Goal: Information Seeking & Learning: Learn about a topic

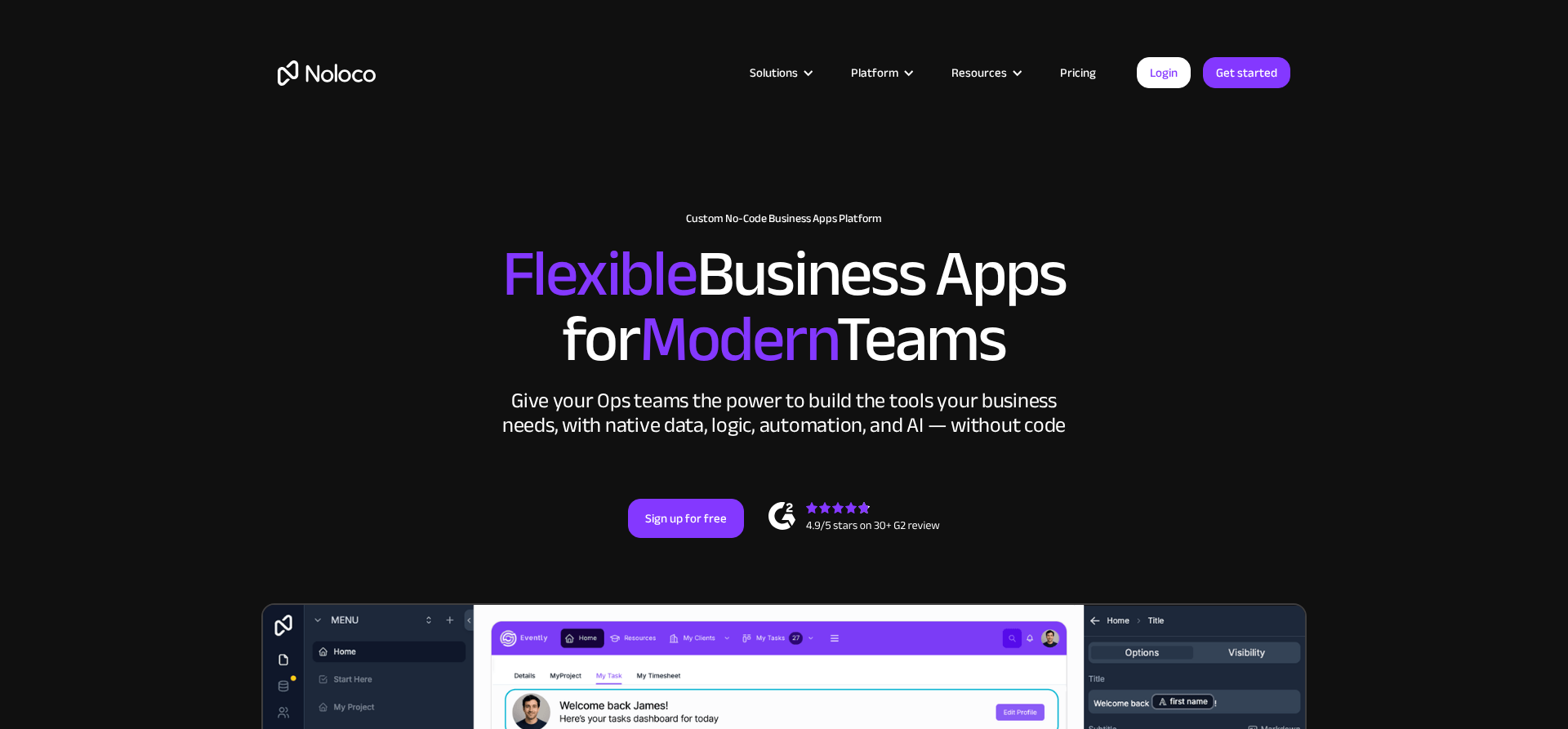
click at [1093, 79] on link "Pricing" at bounding box center [1077, 72] width 77 height 21
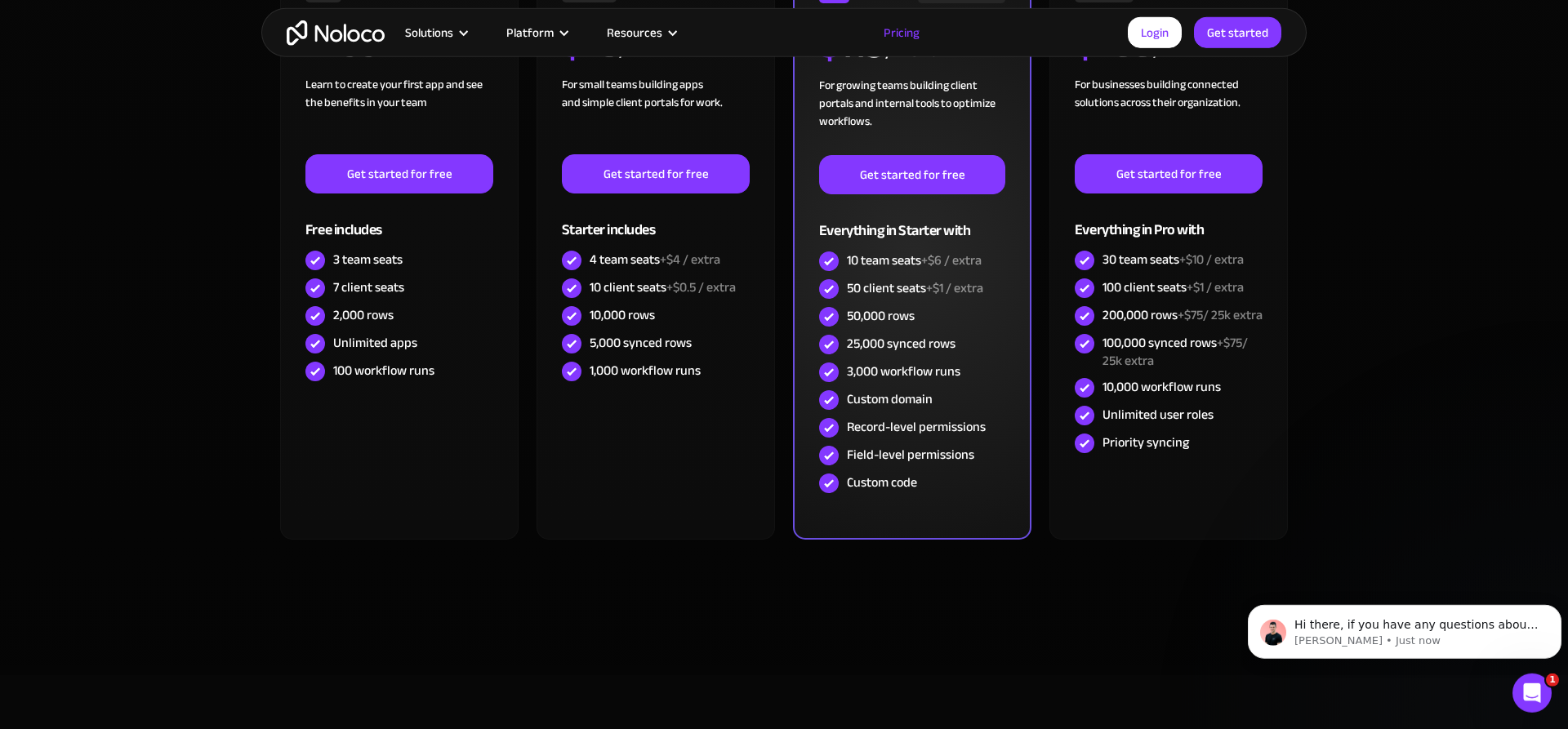
scroll to position [562, 0]
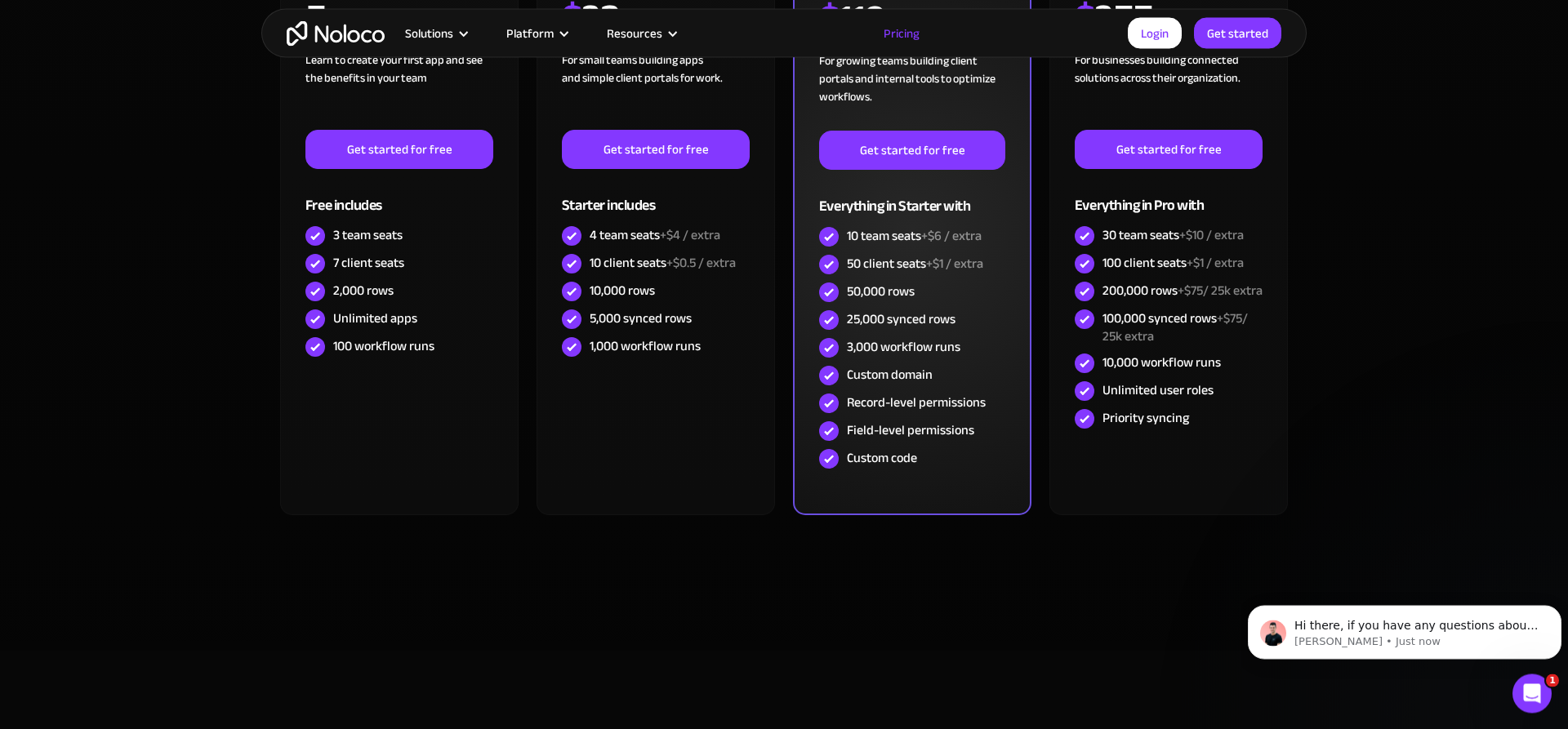
click at [830, 349] on img at bounding box center [829, 348] width 20 height 20
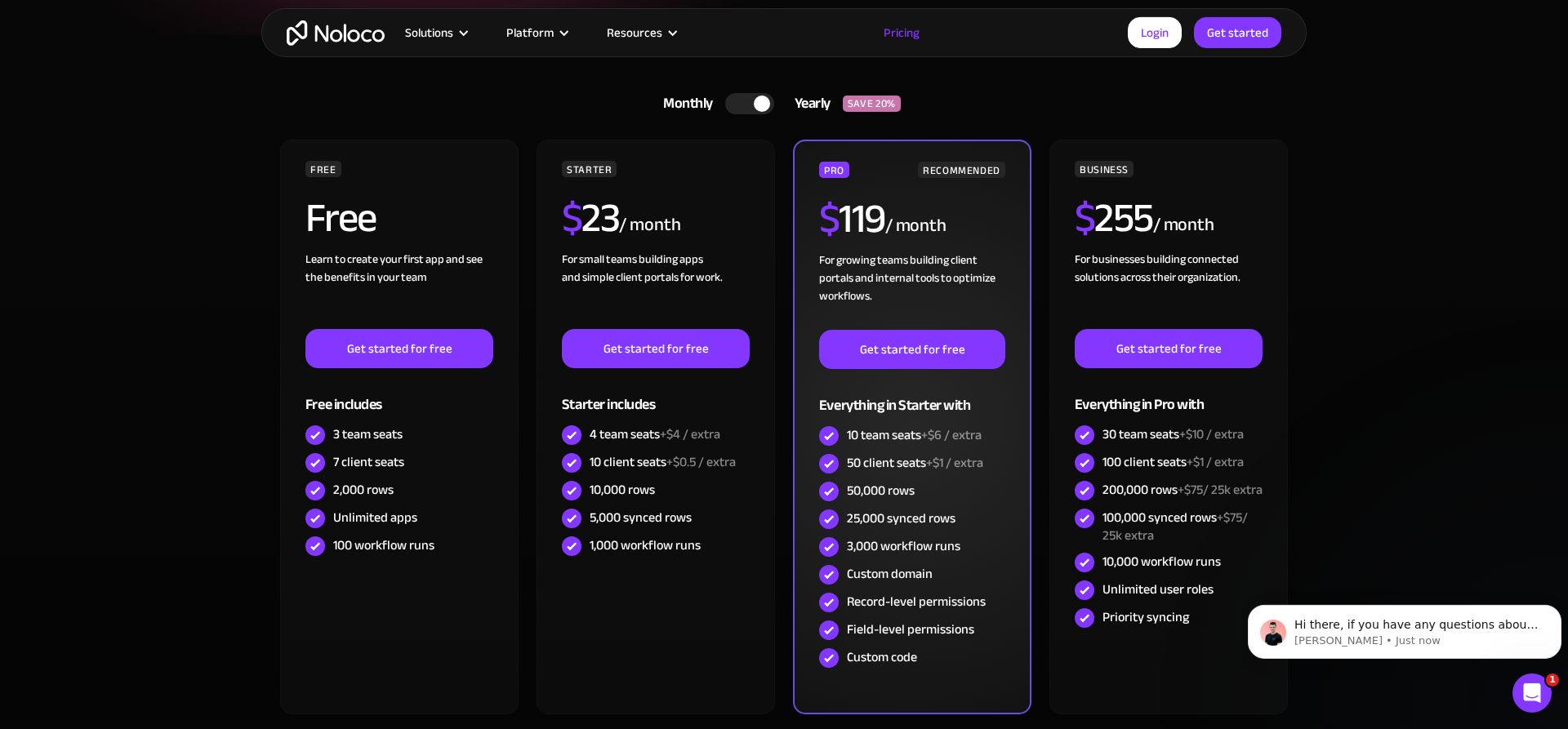
scroll to position [375, 0]
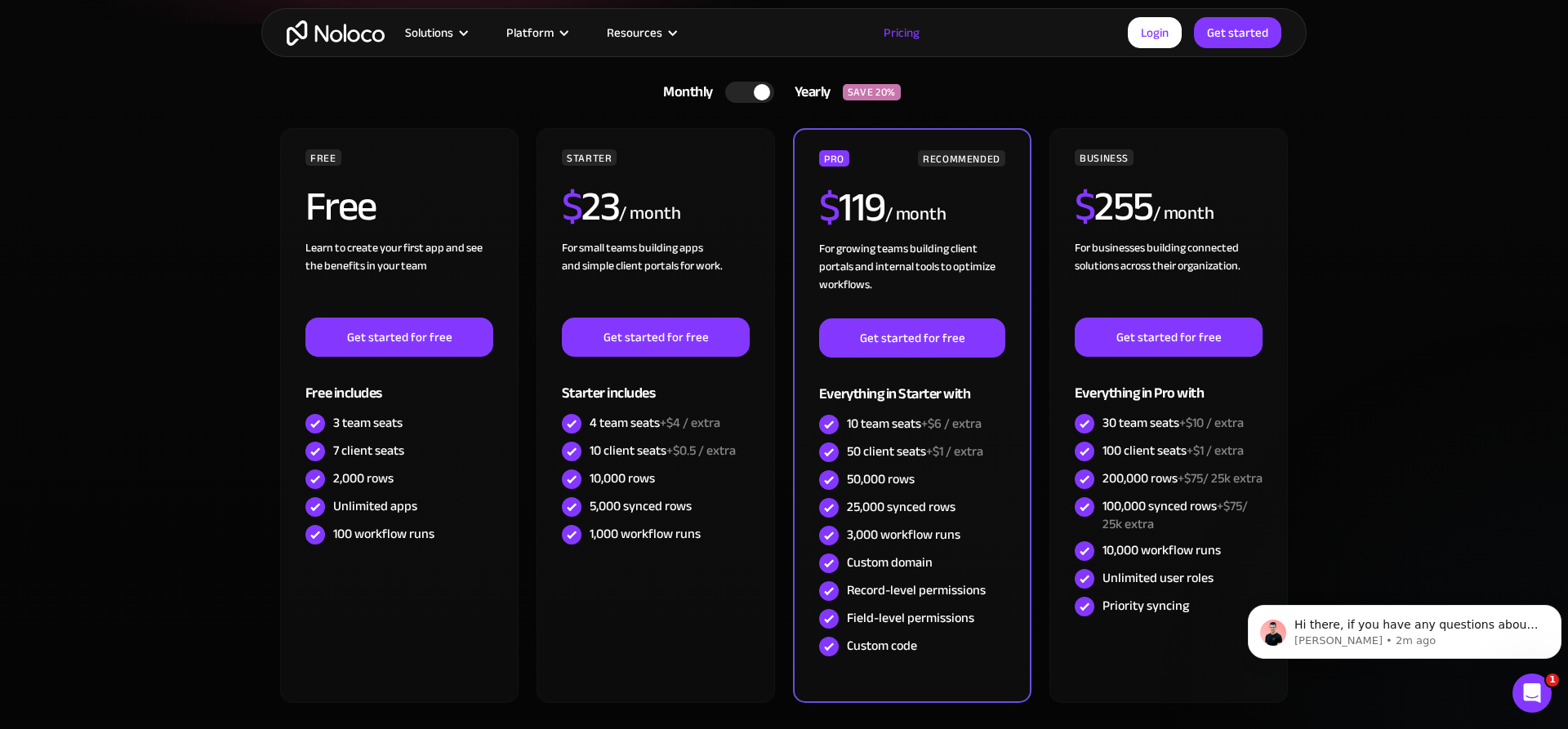
click at [743, 92] on div at bounding box center [749, 92] width 49 height 21
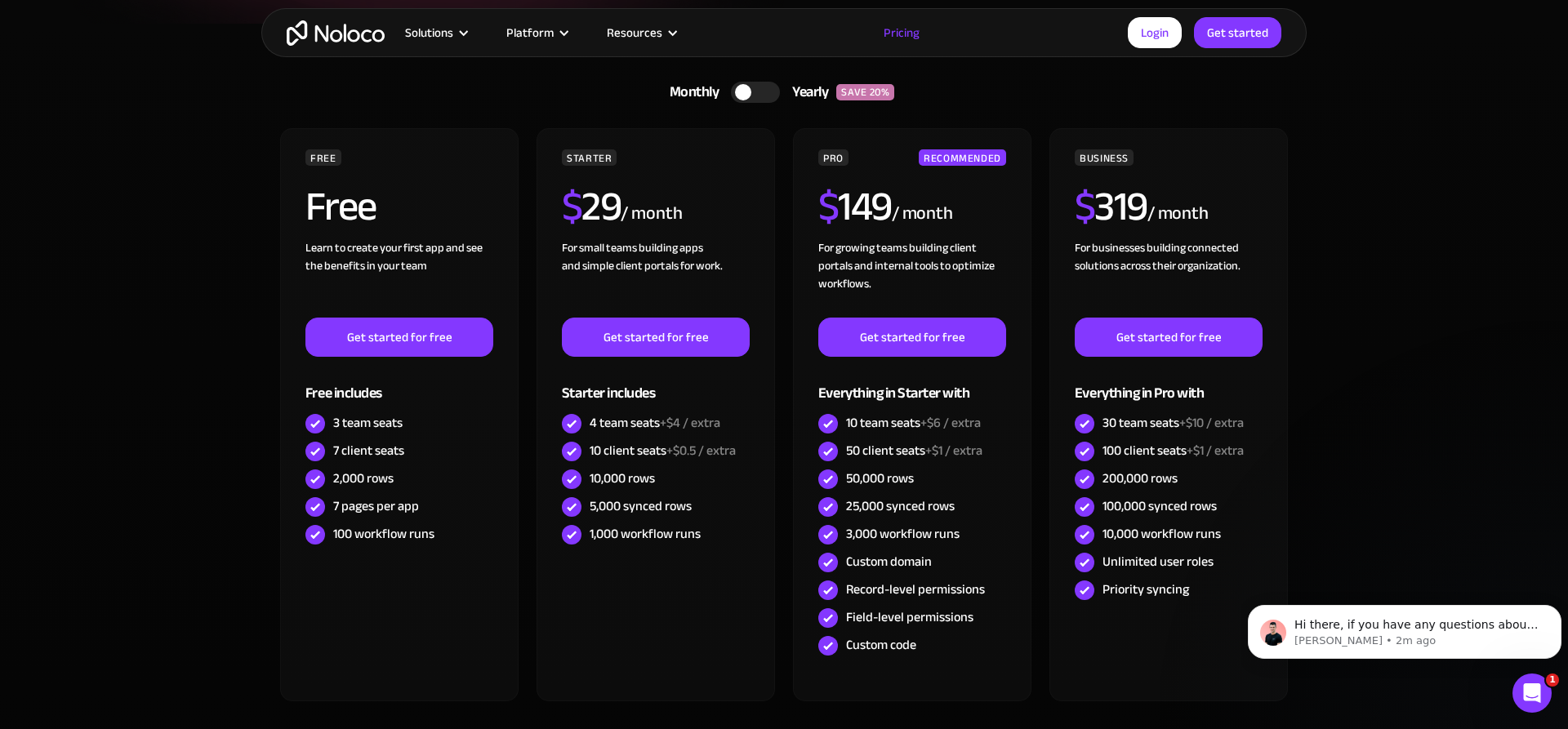
click at [771, 93] on div at bounding box center [756, 92] width 49 height 21
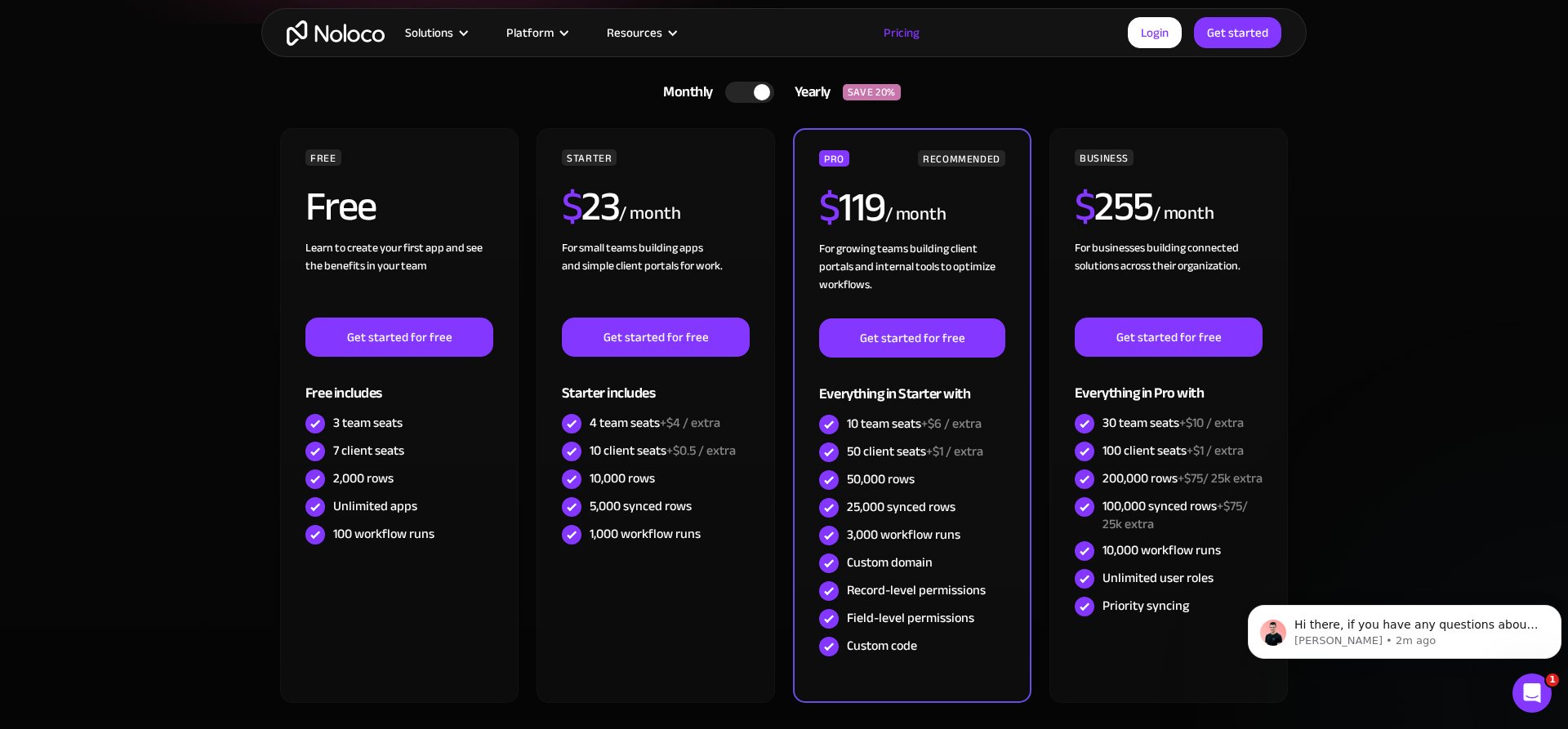
click at [738, 89] on div at bounding box center [749, 92] width 49 height 21
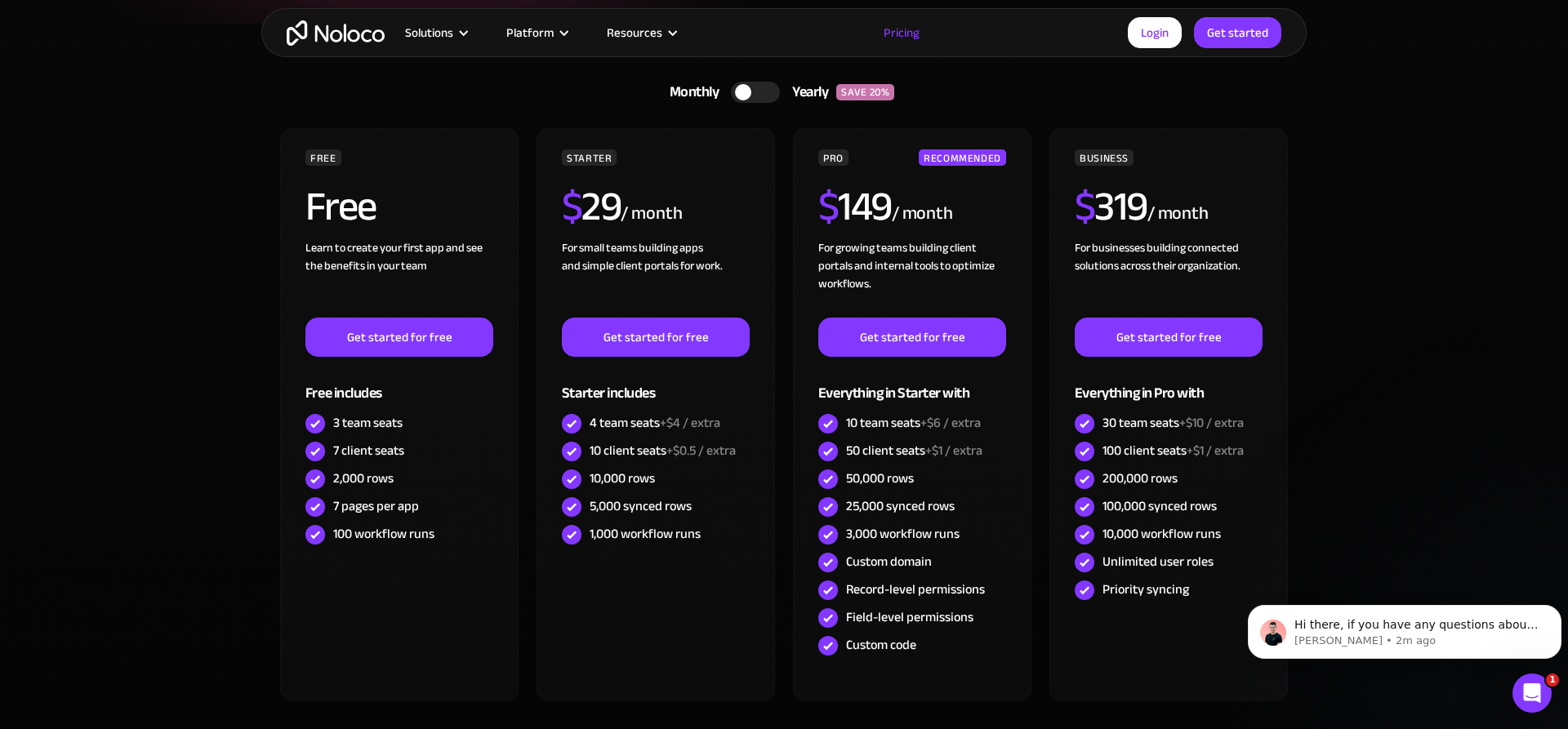
click at [762, 92] on div at bounding box center [756, 92] width 49 height 21
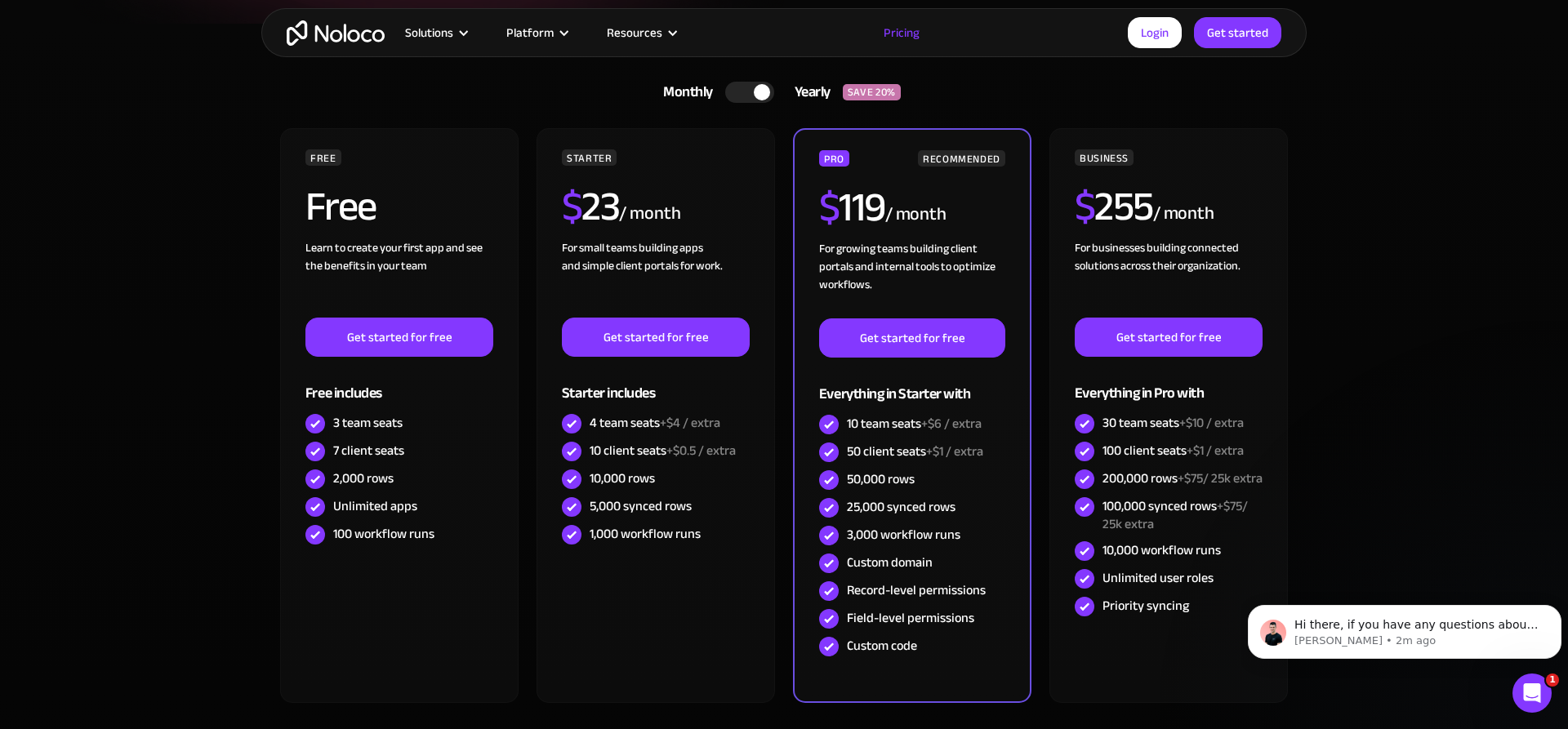
click at [321, 35] on img "home" at bounding box center [336, 33] width 98 height 25
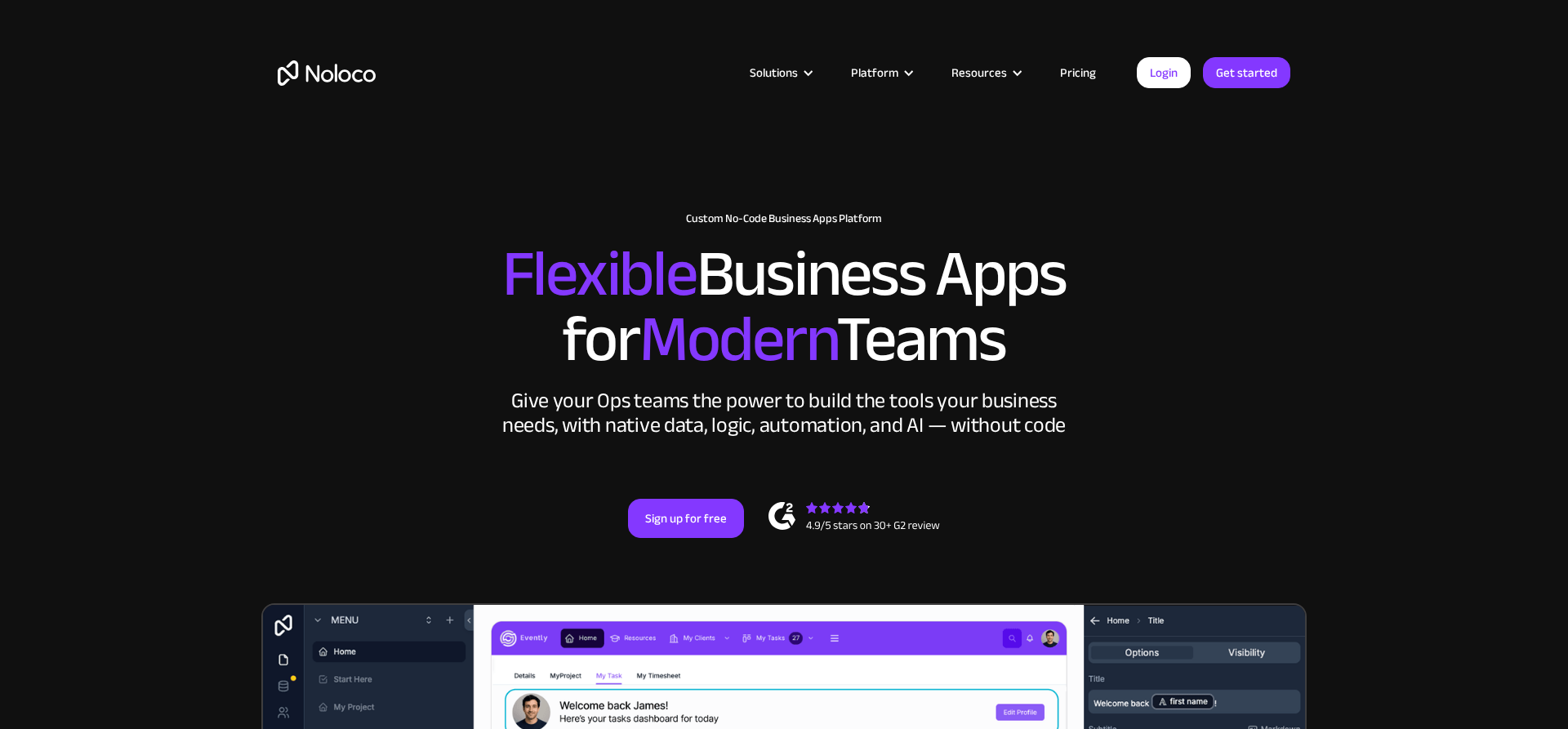
click at [1363, 271] on section "New: Connect Noloco to Stripe Custom No-Code Business Apps Platform Flexible Bu…" at bounding box center [784, 673] width 1568 height 1346
click at [121, 347] on section "New: Connect Noloco to Stripe Custom No-Code Business Apps Platform Flexible Bu…" at bounding box center [784, 673] width 1568 height 1346
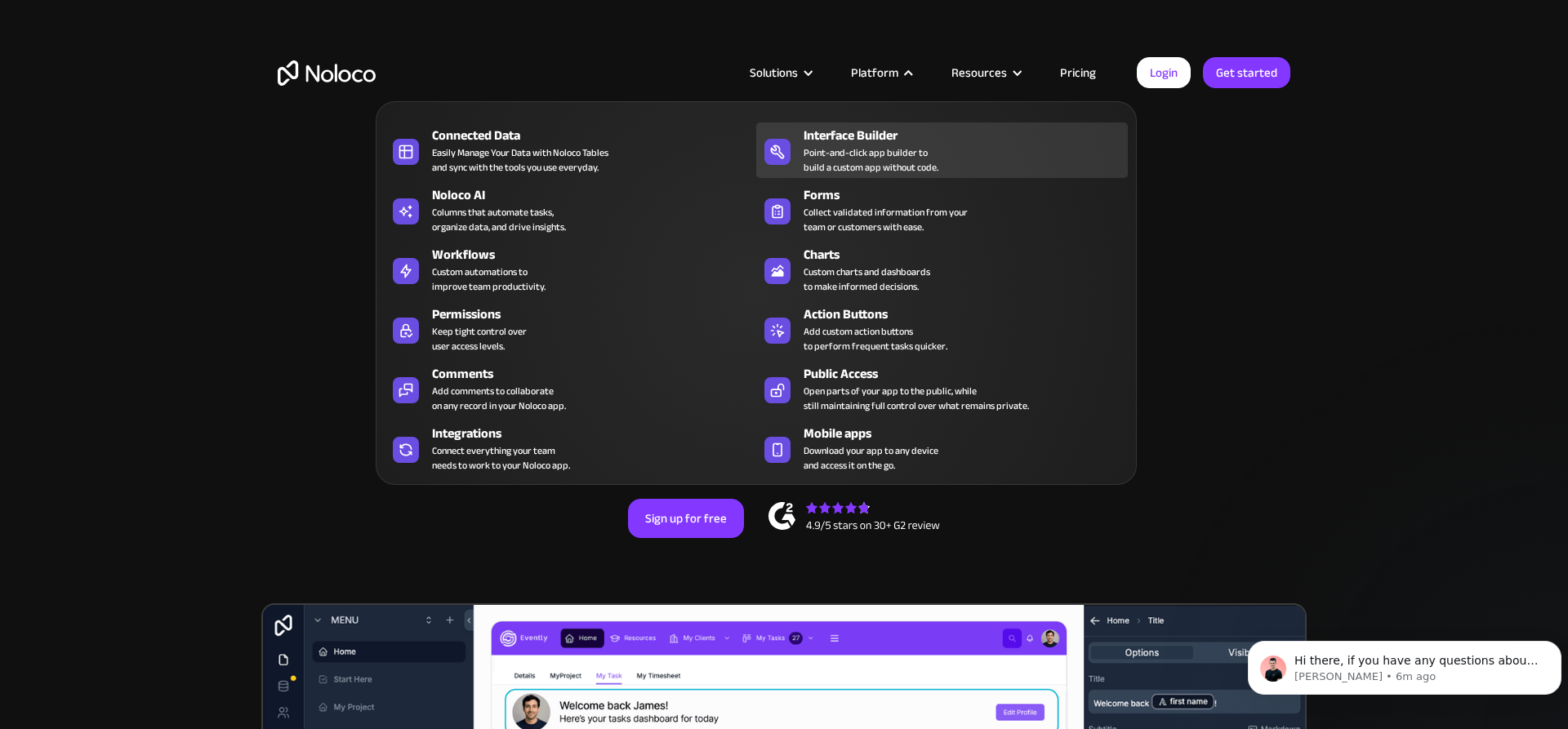
click at [843, 134] on div "Interface Builder" at bounding box center [969, 135] width 332 height 20
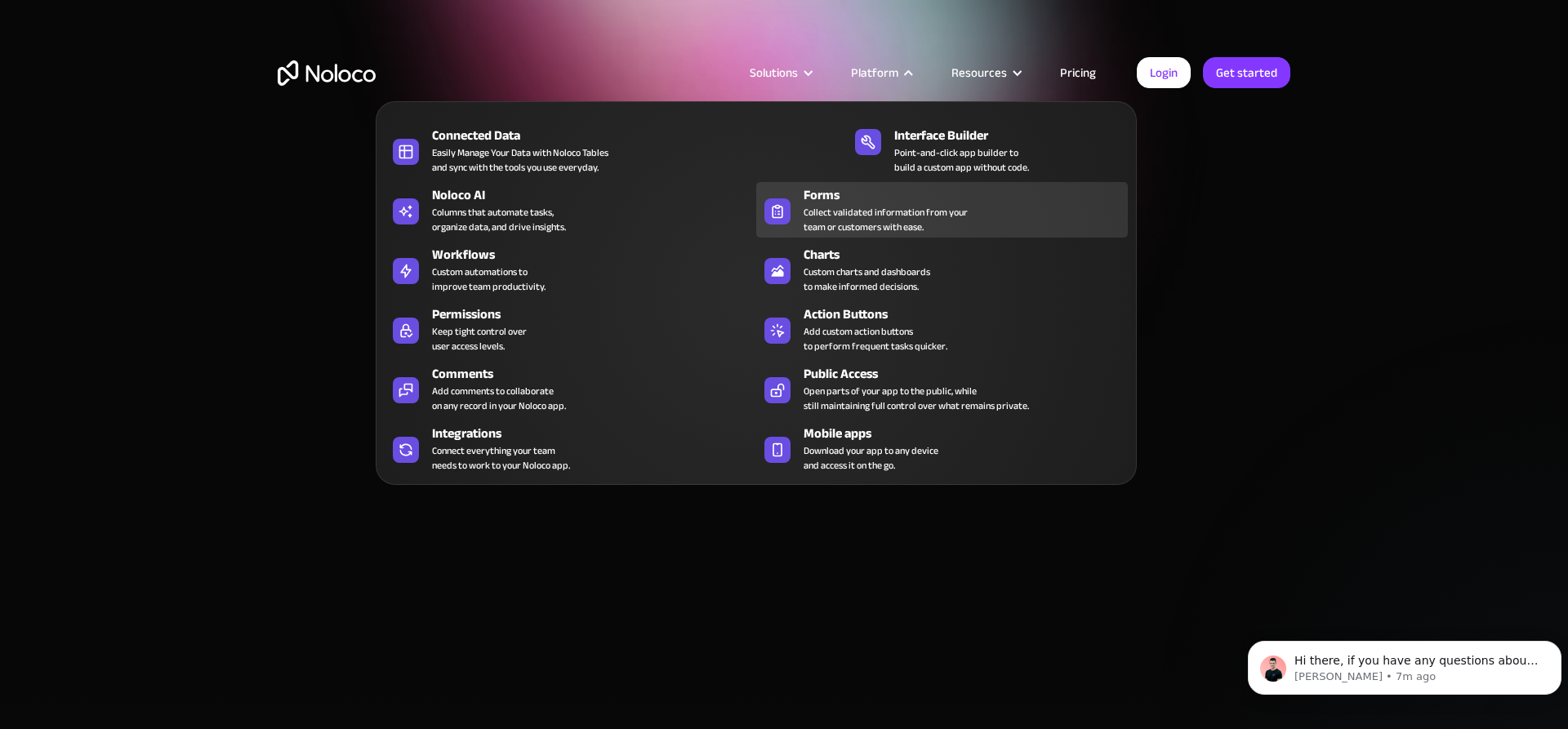
click at [856, 210] on div "Collect validated information from your team or customers with ease." at bounding box center [886, 220] width 164 height 29
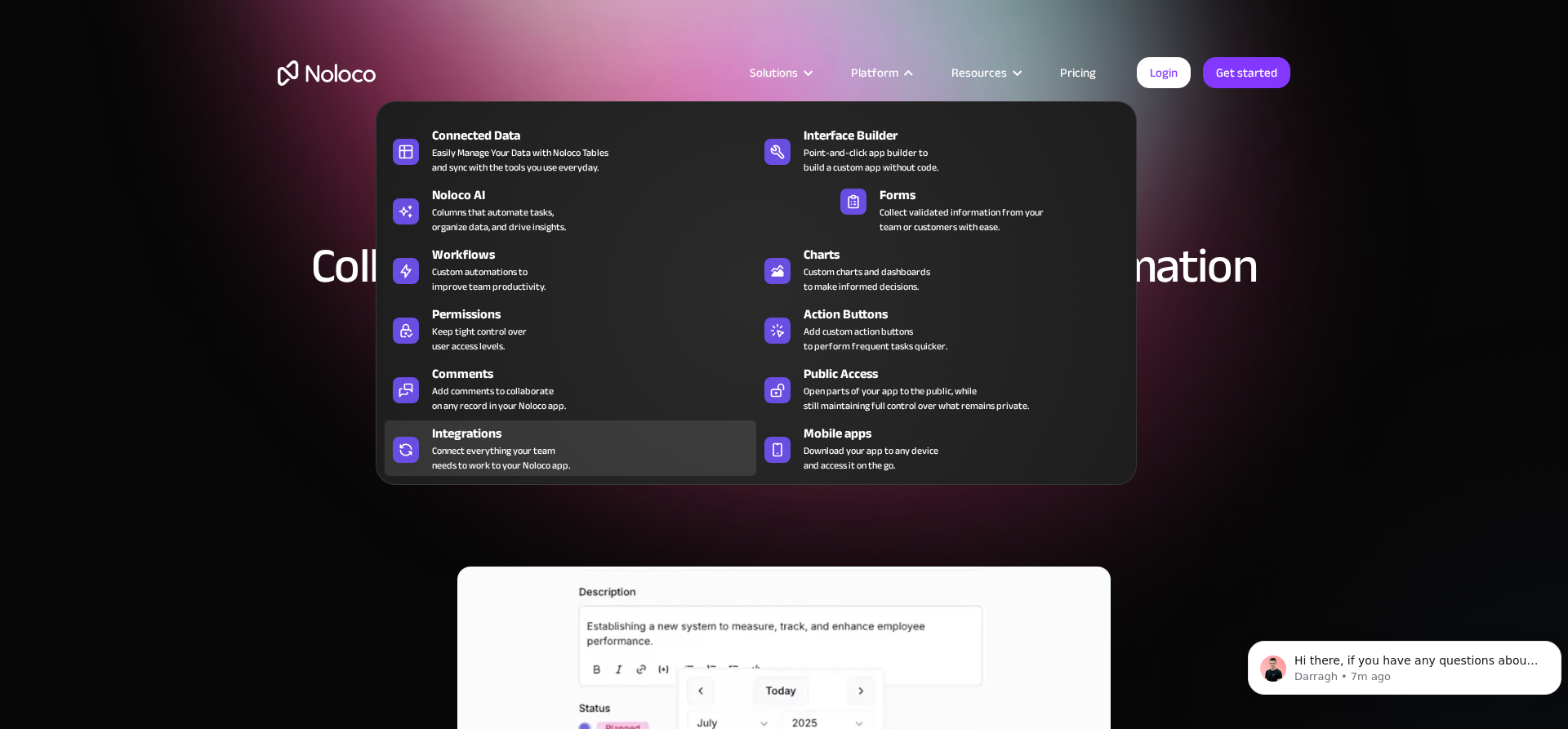
click at [494, 447] on div "Connect everything your team needs to work to your Noloco app." at bounding box center [501, 458] width 138 height 29
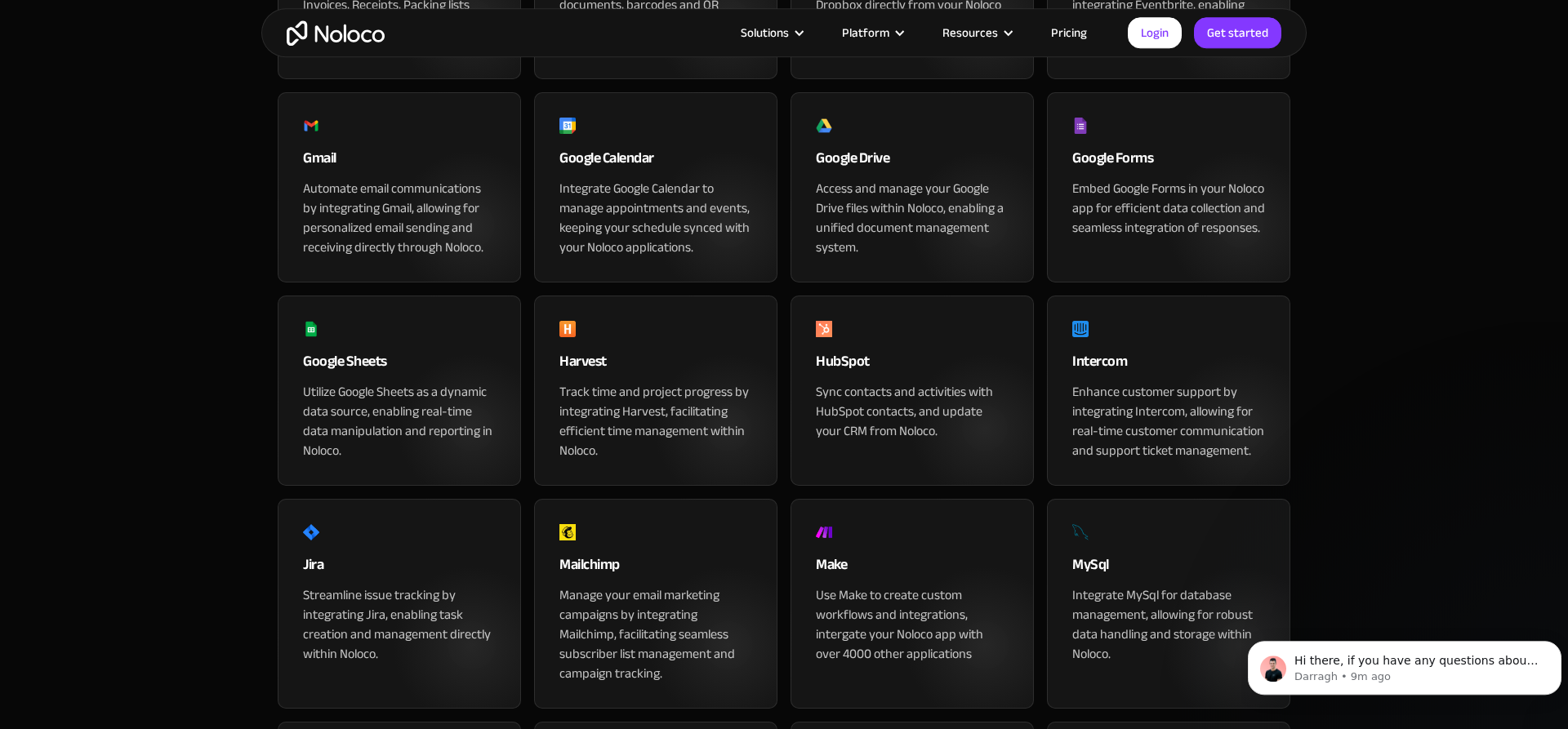
scroll to position [874, 0]
